Goal: Communication & Community: Answer question/provide support

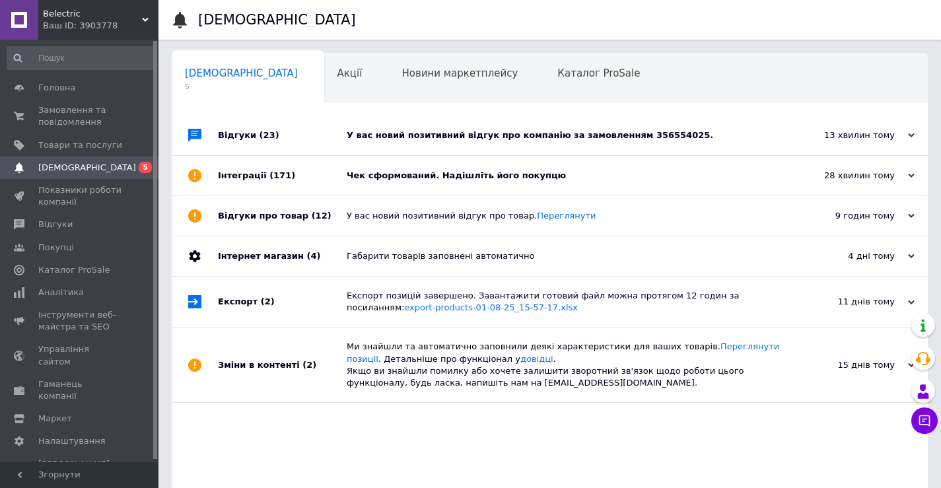
click at [567, 139] on div "У вас новий позитивний відгук про компанію за замовленням 356554025." at bounding box center [565, 135] width 436 height 12
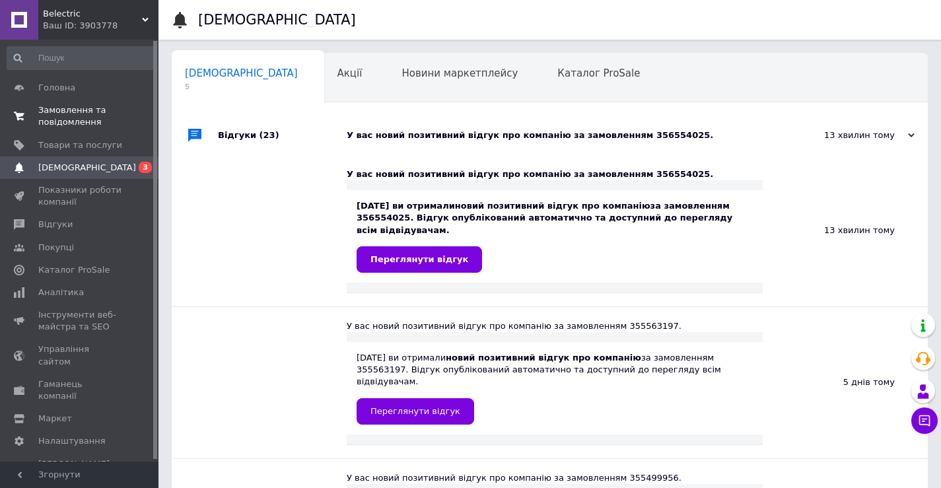
click at [114, 117] on span "Замовлення та повідомлення" at bounding box center [80, 116] width 84 height 24
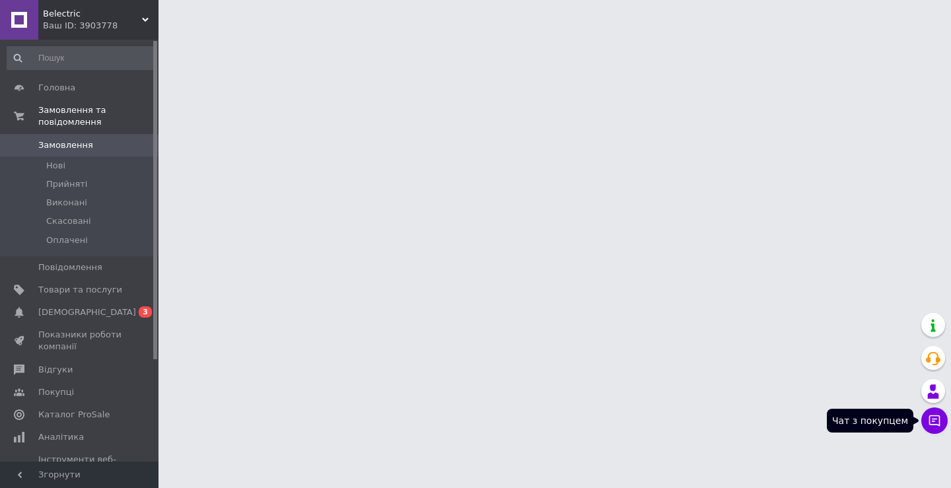
click at [928, 427] on button "Чат з покупцем" at bounding box center [934, 420] width 26 height 26
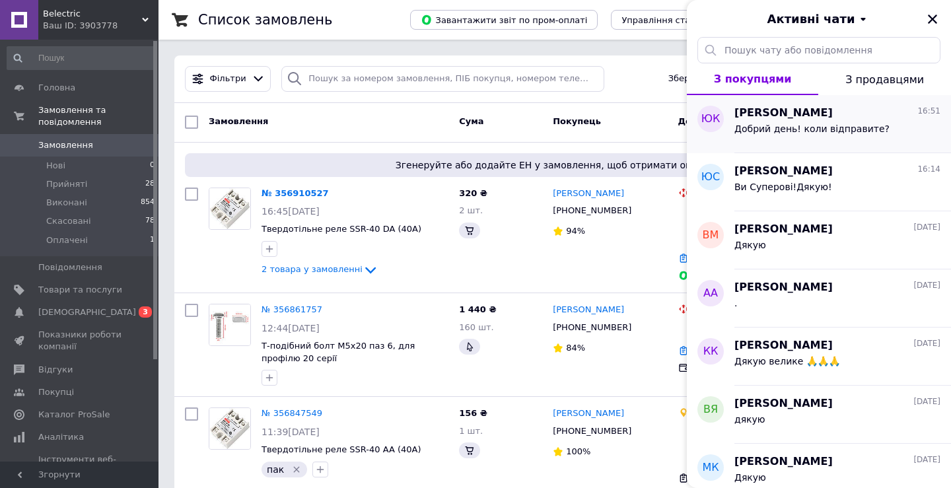
click at [804, 143] on div "[PERSON_NAME] 16:51 Добрий день! коли відправите?" at bounding box center [842, 124] width 217 height 58
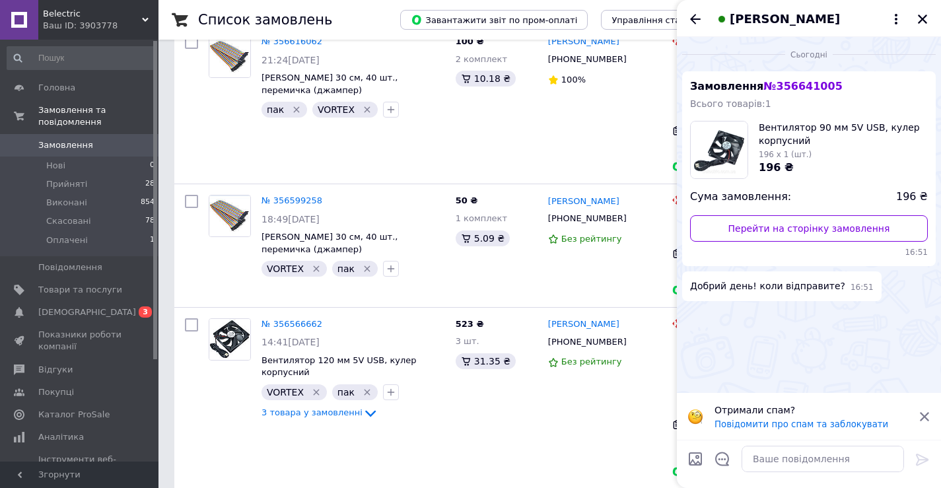
scroll to position [2390, 0]
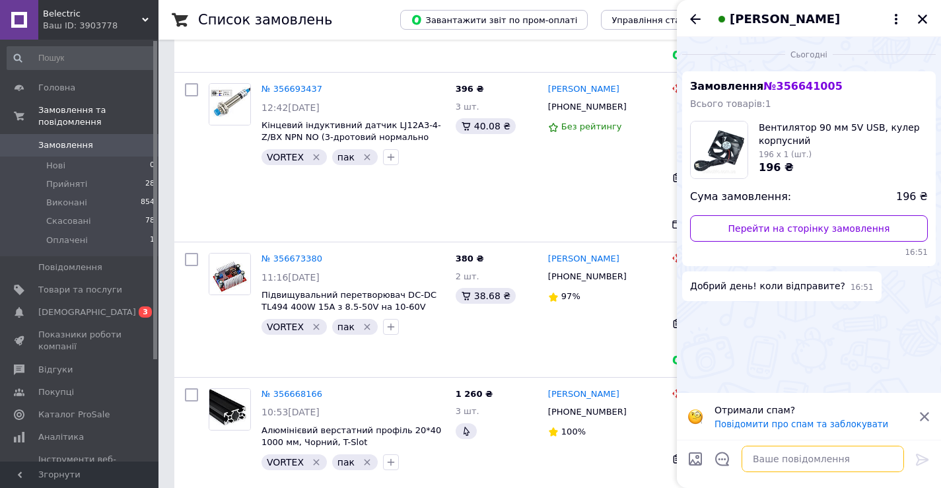
click at [799, 451] on textarea at bounding box center [822, 459] width 162 height 26
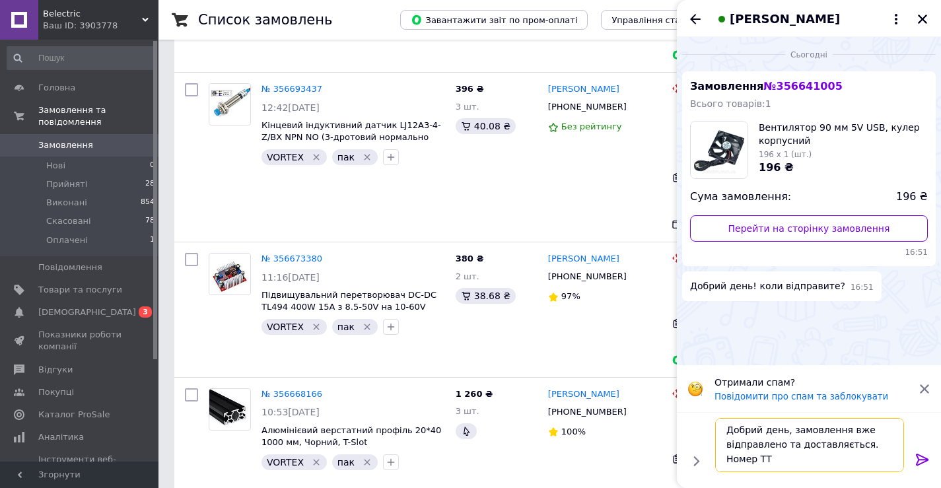
scroll to position [1, 0]
type textarea "Добрий день, замовлення вже відправлено та доставляється. Номер ТТН"
click at [922, 18] on icon "Закрити" at bounding box center [922, 19] width 12 height 12
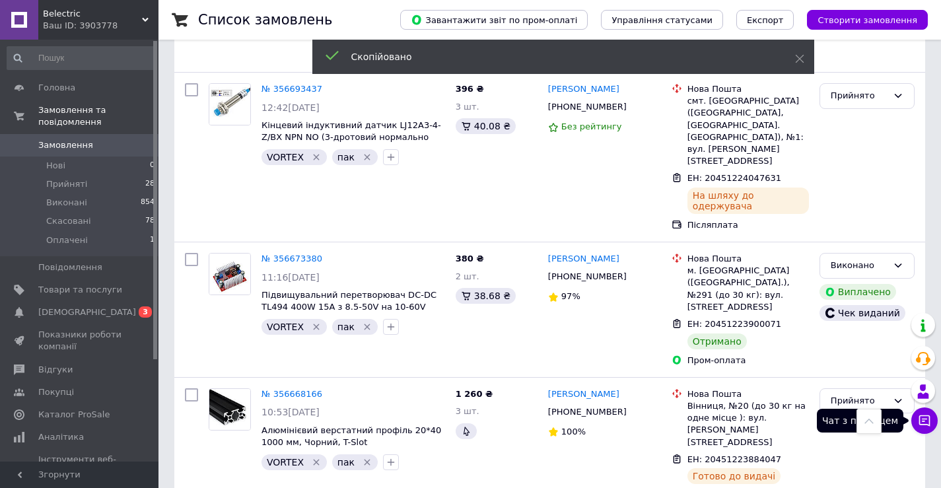
click at [923, 429] on button "Чат з покупцем" at bounding box center [924, 420] width 26 height 26
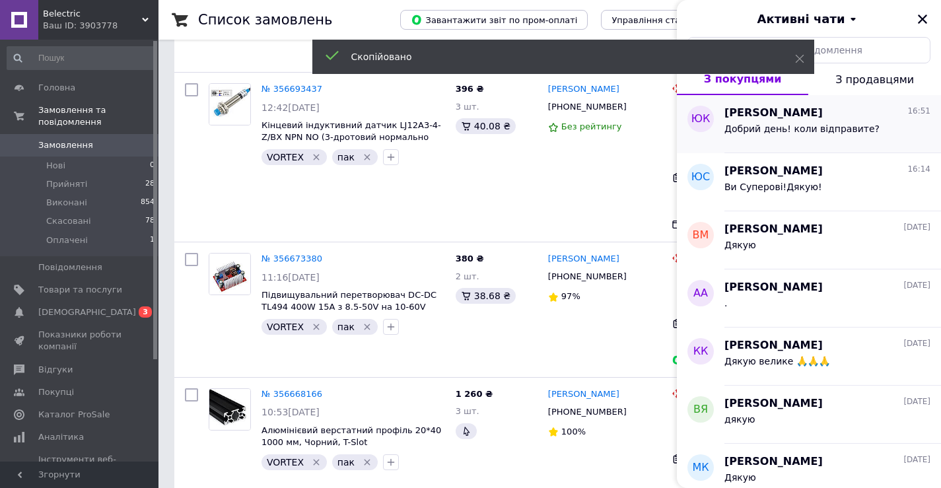
click at [834, 127] on span "Добрий день! коли відправите?" at bounding box center [801, 128] width 155 height 11
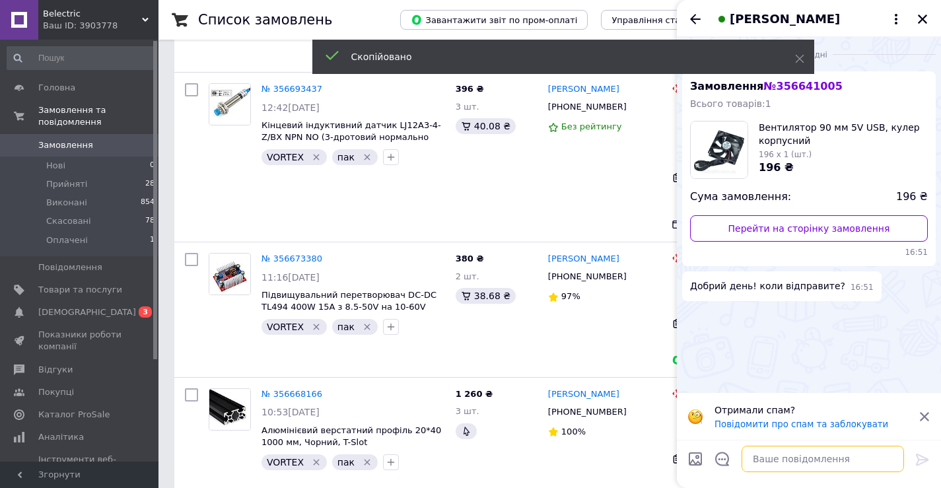
click at [833, 467] on textarea at bounding box center [822, 459] width 162 height 26
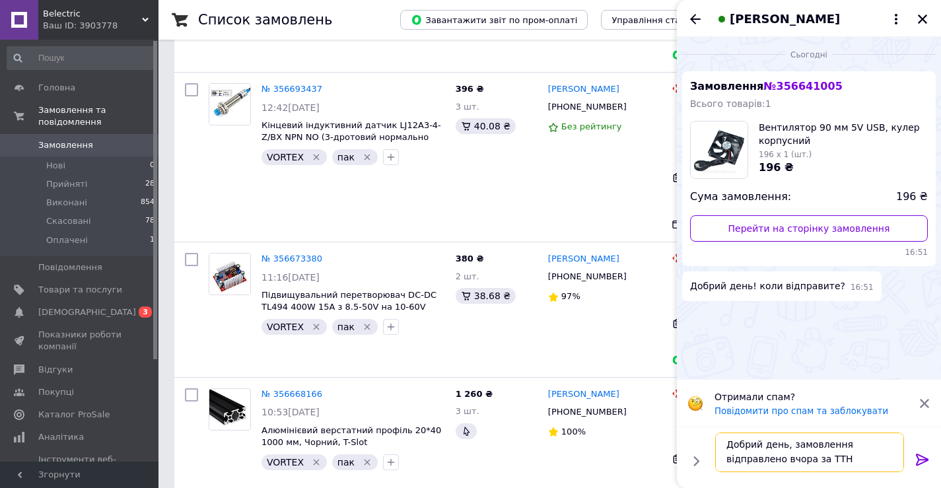
paste textarea "20451223932653"
type textarea "Добрий день, замовлення відправлено вчора за ТТН 20451223932653"
click at [924, 460] on icon at bounding box center [922, 460] width 13 height 12
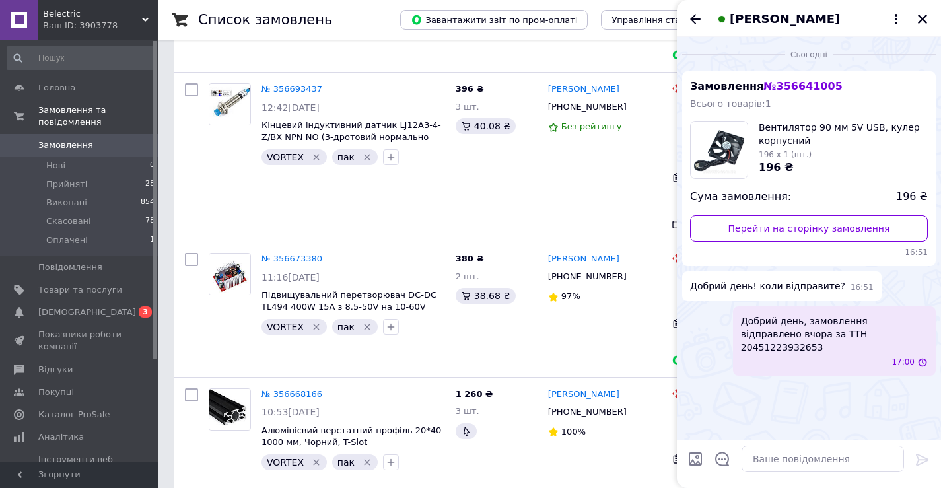
scroll to position [0, 0]
click at [919, 20] on icon "Закрити" at bounding box center [922, 19] width 12 height 12
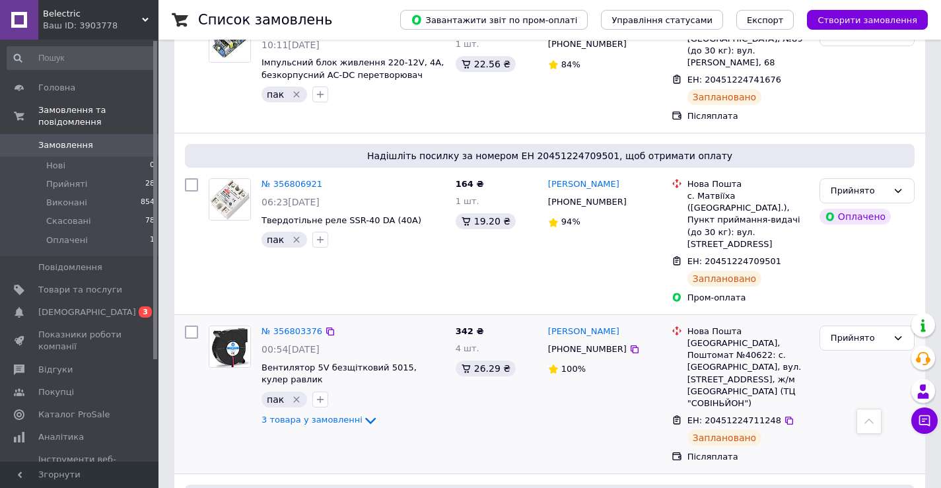
scroll to position [1119, 0]
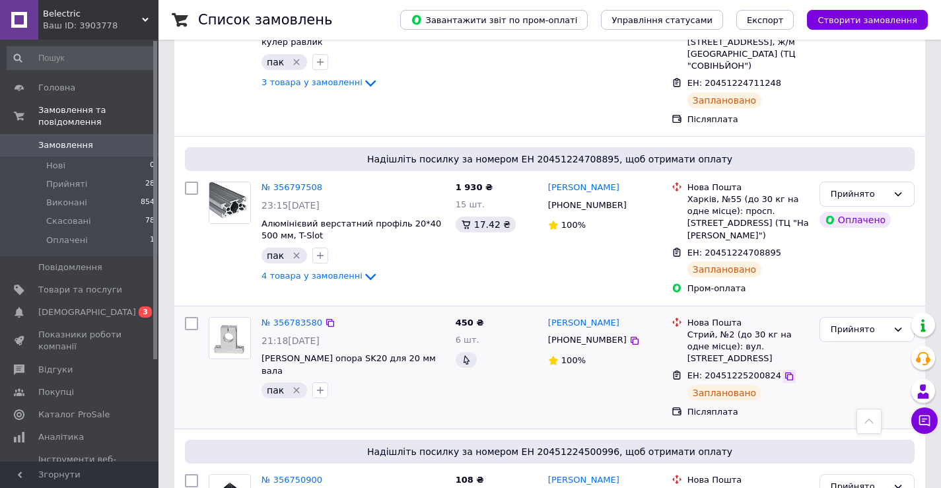
click at [785, 372] on icon at bounding box center [789, 376] width 8 height 8
